Goal: Task Accomplishment & Management: Use online tool/utility

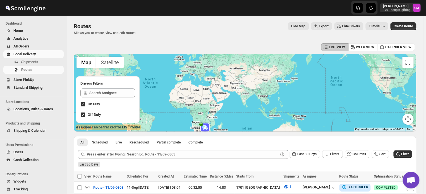
click at [26, 52] on span "Local Delivery" at bounding box center [24, 54] width 23 height 4
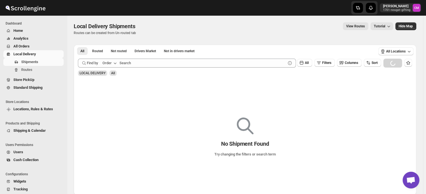
click at [20, 86] on span "Standard Shipping" at bounding box center [27, 87] width 29 height 4
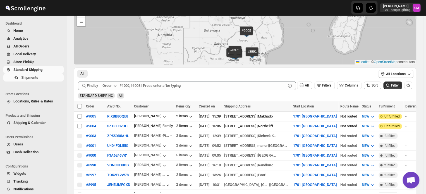
scroll to position [28, 0]
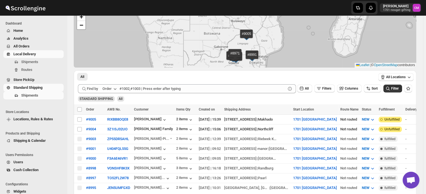
click at [26, 56] on span "Local Delivery" at bounding box center [24, 54] width 23 height 4
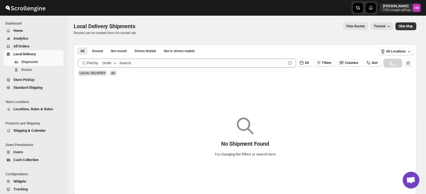
click at [26, 56] on span "Local Delivery" at bounding box center [24, 54] width 23 height 4
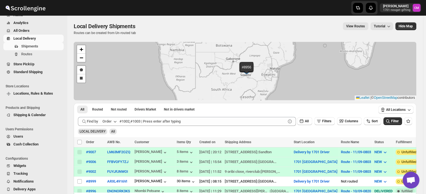
scroll to position [23, 0]
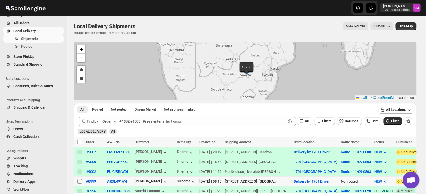
click at [79, 179] on input "Select shipment" at bounding box center [79, 181] width 4 height 4
checkbox input "true"
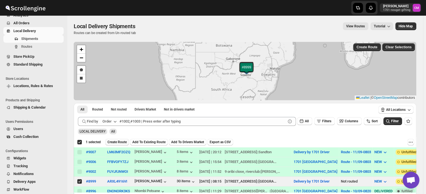
click at [115, 143] on span "Create Route" at bounding box center [116, 142] width 19 height 4
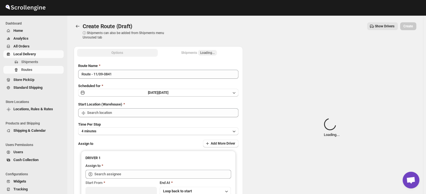
type input "Delivery by 1701 Driver"
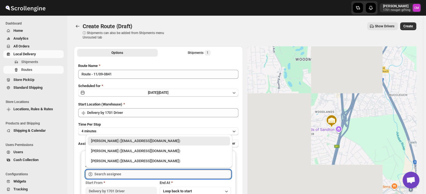
click at [107, 170] on input "text" at bounding box center [162, 174] width 137 height 9
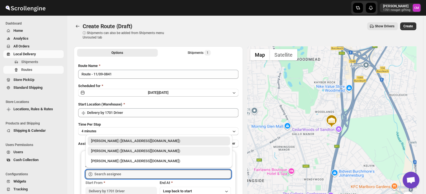
click at [111, 153] on div "[PERSON_NAME] ([EMAIL_ADDRESS][DOMAIN_NAME])" at bounding box center [159, 151] width 136 height 6
type input "[PERSON_NAME] ([EMAIL_ADDRESS][DOMAIN_NAME])"
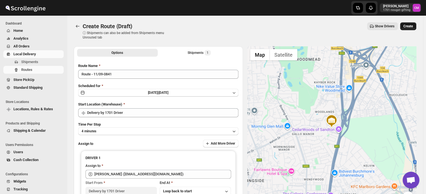
click at [406, 30] on button "Create" at bounding box center [408, 26] width 16 height 8
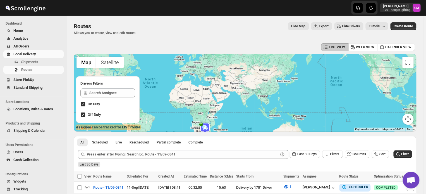
drag, startPoint x: 406, startPoint y: 30, endPoint x: 342, endPoint y: 83, distance: 82.8
click at [342, 83] on div "Routes. This page is ready Routes Allows you to create, view and edit routes. H…" at bounding box center [245, 166] width 356 height 300
